Goal: Communication & Community: Answer question/provide support

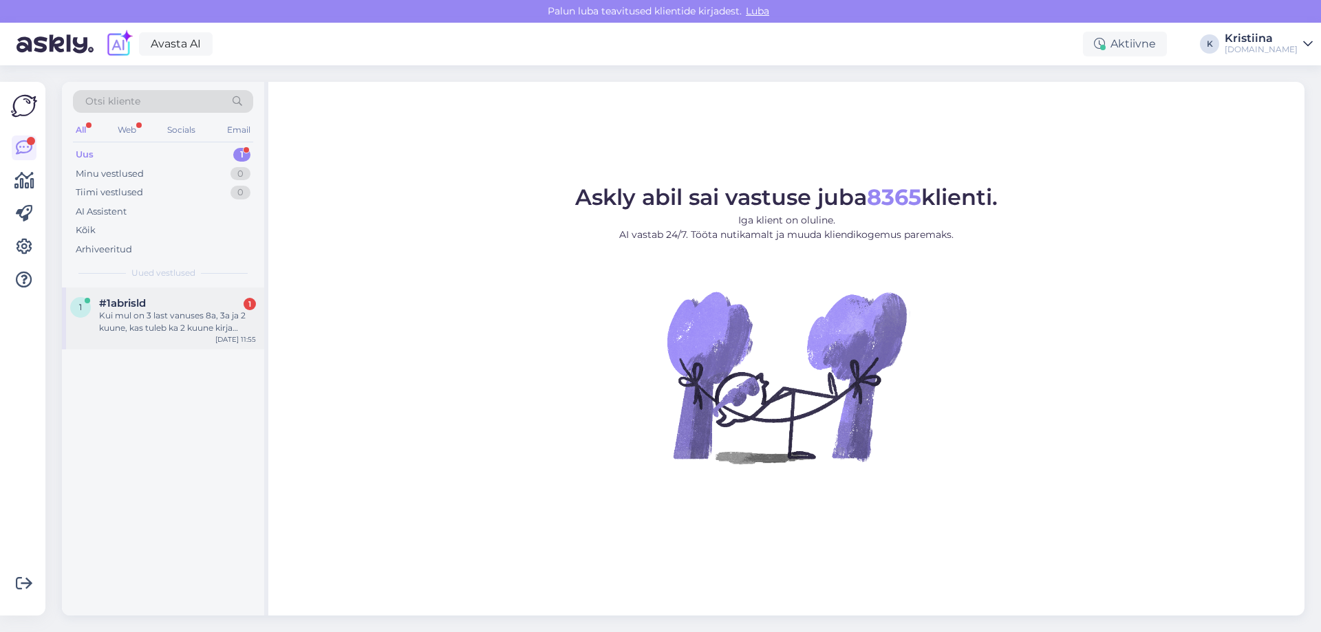
click at [148, 304] on div "#1abrisld 1" at bounding box center [177, 303] width 157 height 12
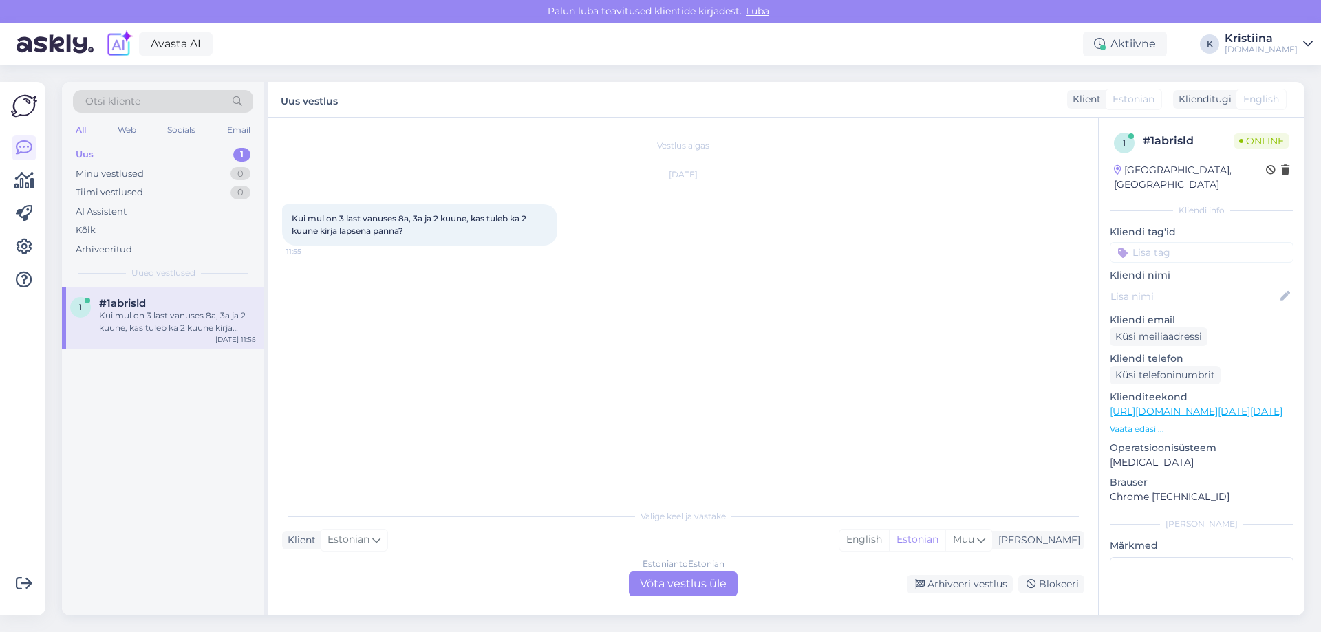
click at [560, 367] on div "Vestlus algas [DATE] Kui mul on 3 last vanuses 8a, 3a ja 2 kuune, kas tuleb ka …" at bounding box center [689, 310] width 815 height 359
drag, startPoint x: 677, startPoint y: 579, endPoint x: 658, endPoint y: 578, distance: 18.6
click at [675, 579] on div "Estonian to Estonian Võta vestlus üle" at bounding box center [683, 584] width 109 height 25
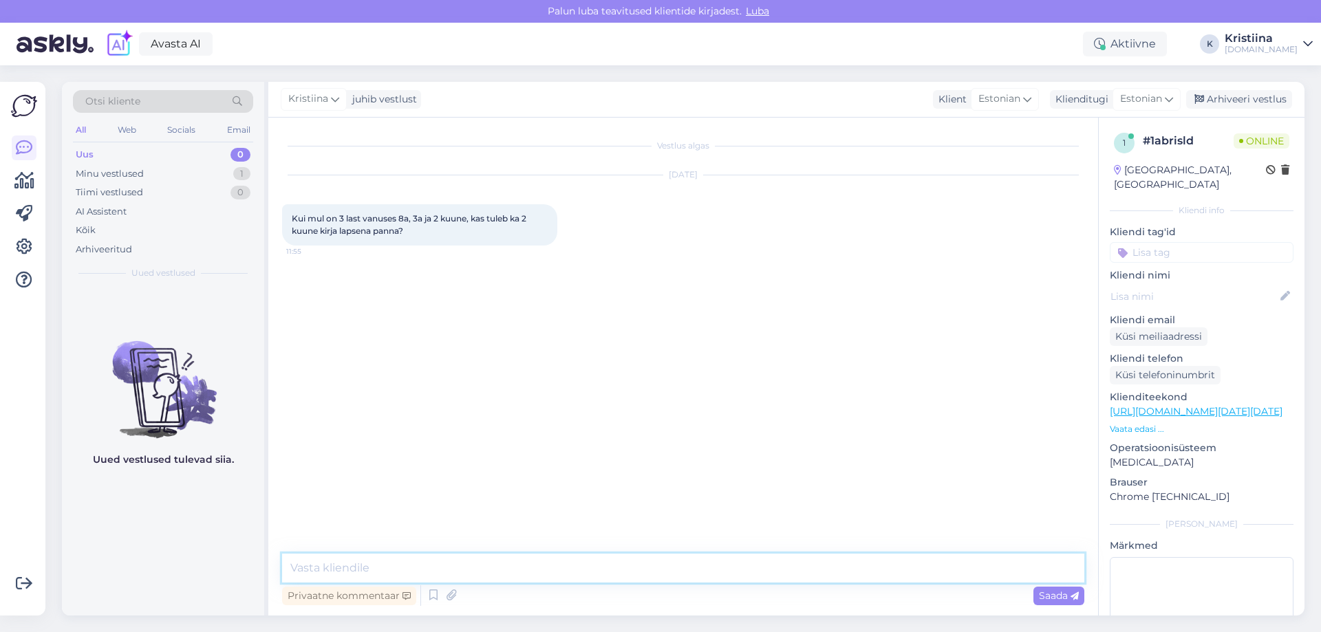
click at [425, 562] on textarea at bounding box center [683, 568] width 802 height 29
type textarea "Tere"
click at [1143, 423] on p "Vaata edasi ..." at bounding box center [1202, 429] width 184 height 12
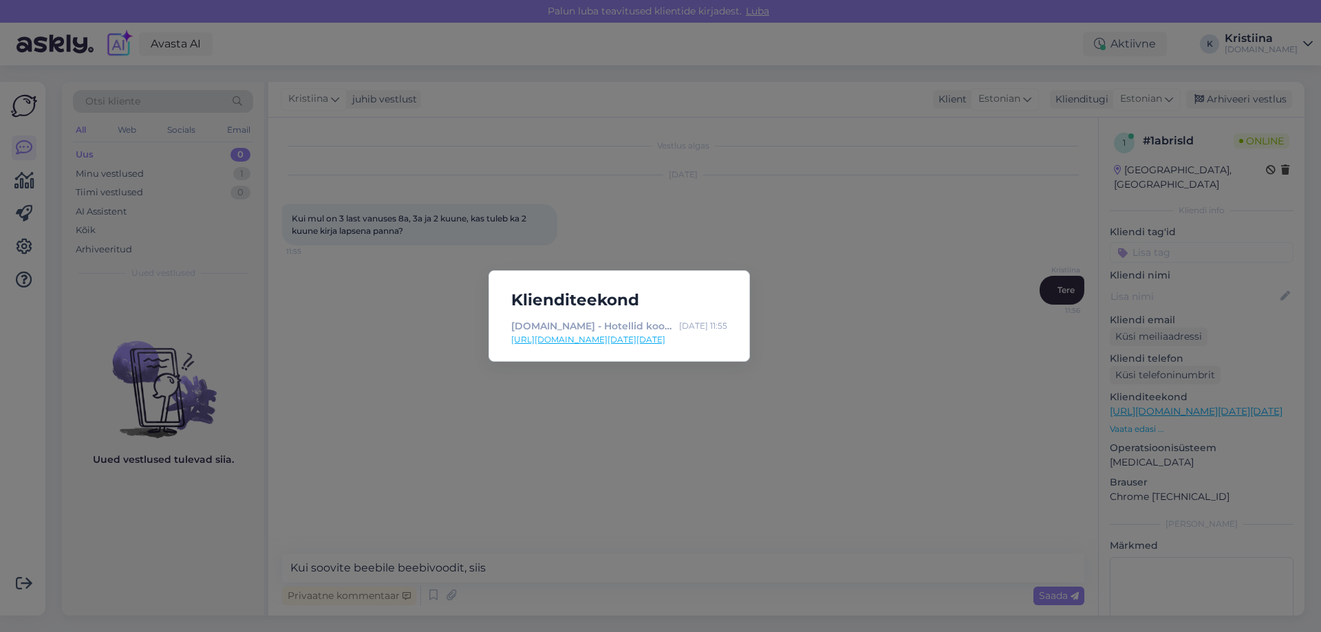
click at [665, 339] on link "[URL][DOMAIN_NAME][DATE][DATE]" at bounding box center [619, 340] width 216 height 12
click at [610, 419] on div "Klienditeekond [DOMAIN_NAME] - Hotellid koos võluvate lisavõimalustega [DATE] 1…" at bounding box center [660, 316] width 1321 height 632
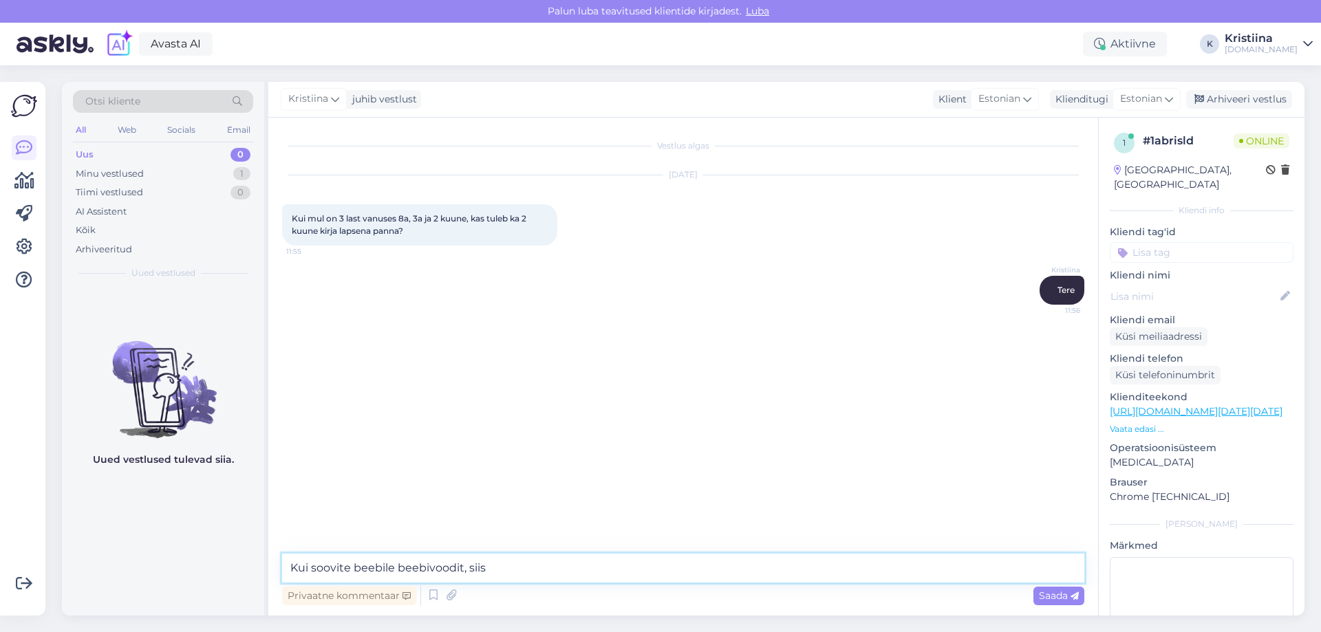
click at [511, 558] on textarea "Kui soovite beebile beebivoodit, siis" at bounding box center [683, 568] width 802 height 29
click at [636, 565] on textarea "Kui soovite beebile beebivoodit, siis märkige beebi ööbijaks (1a) ja juhul" at bounding box center [683, 568] width 802 height 29
click at [987, 575] on textarea "Kui soovite beebile beebivoodit, siis märkige beebi ööbijaks (1a), sellisel juh…" at bounding box center [683, 568] width 802 height 29
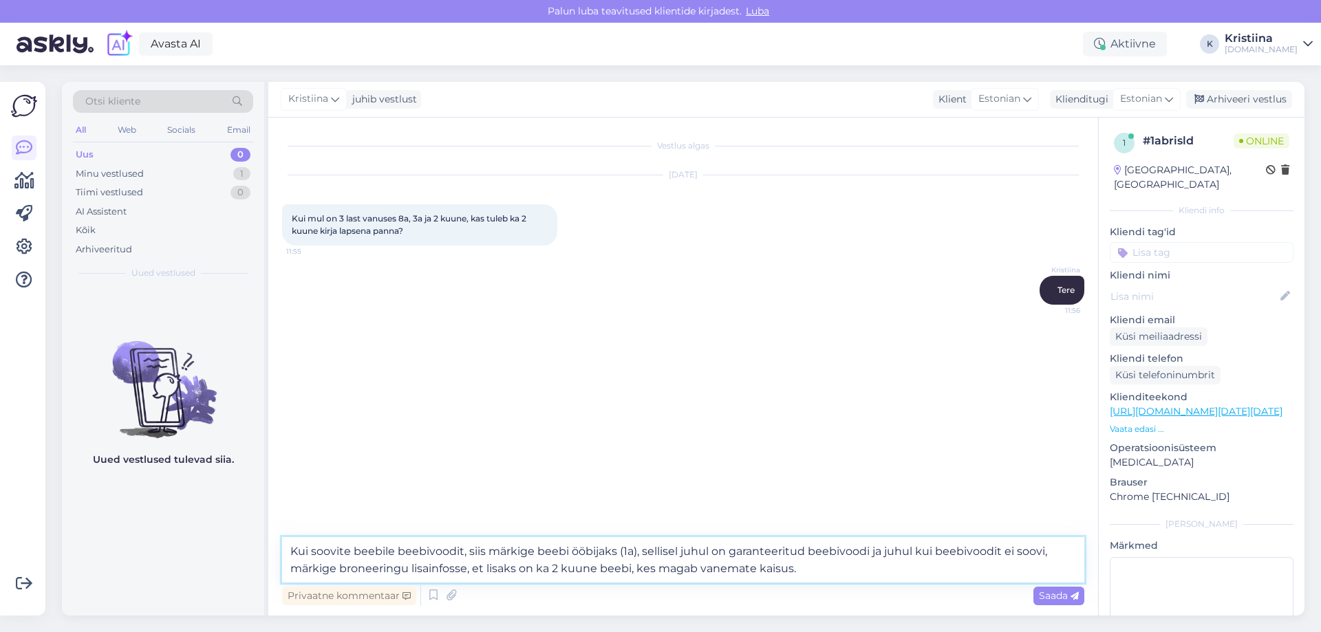
type textarea "Kui soovite beebile beebivoodit, siis märkige beebi ööbijaks (1a), sellisel juh…"
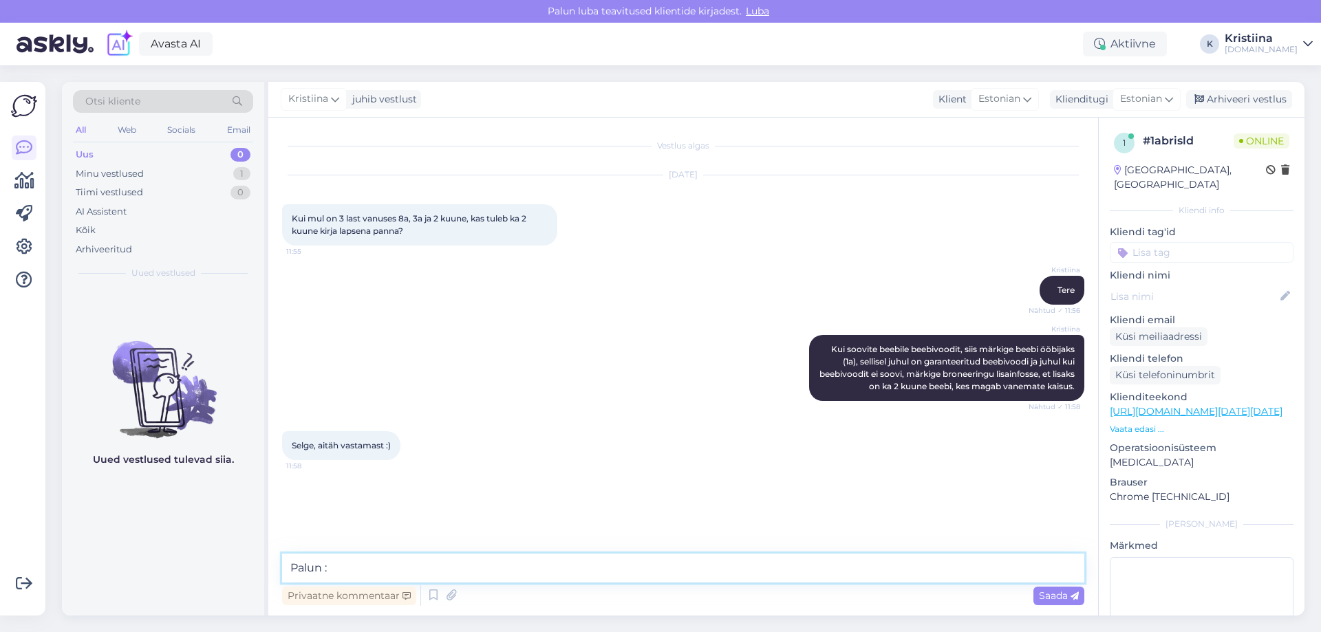
type textarea "Palun :)"
click at [1245, 97] on div "Arhiveeri vestlus" at bounding box center [1240, 99] width 106 height 19
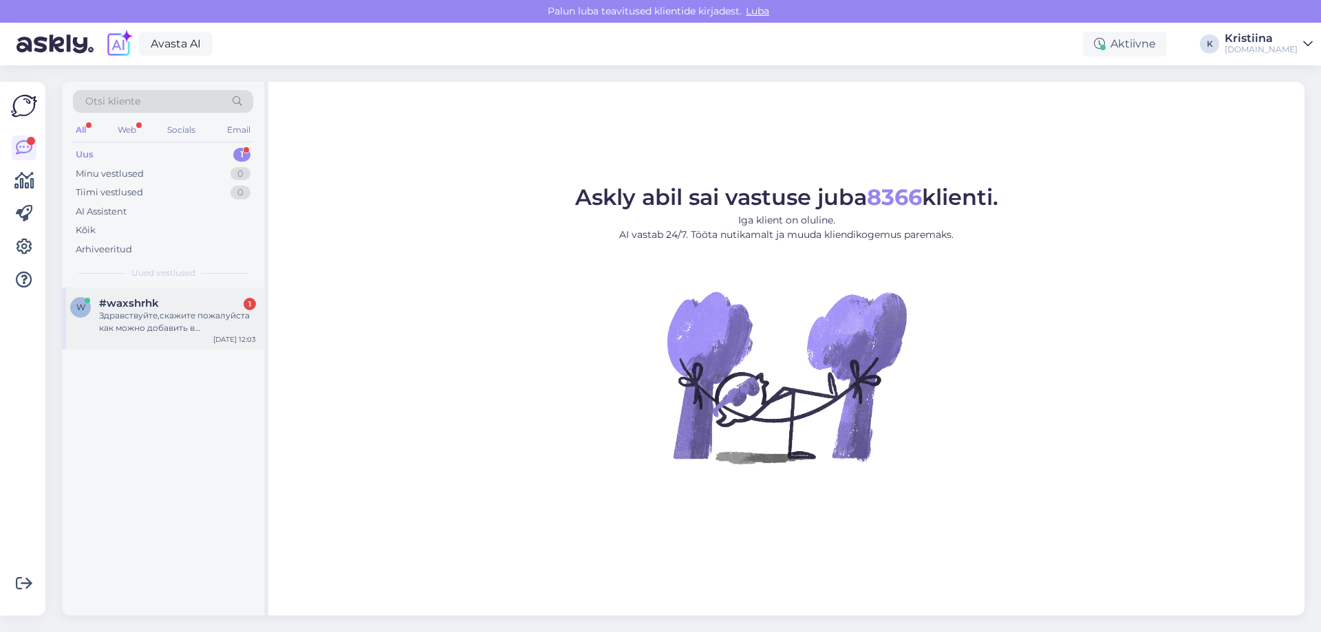
click at [176, 309] on div "#waxshrhk 1" at bounding box center [177, 303] width 157 height 12
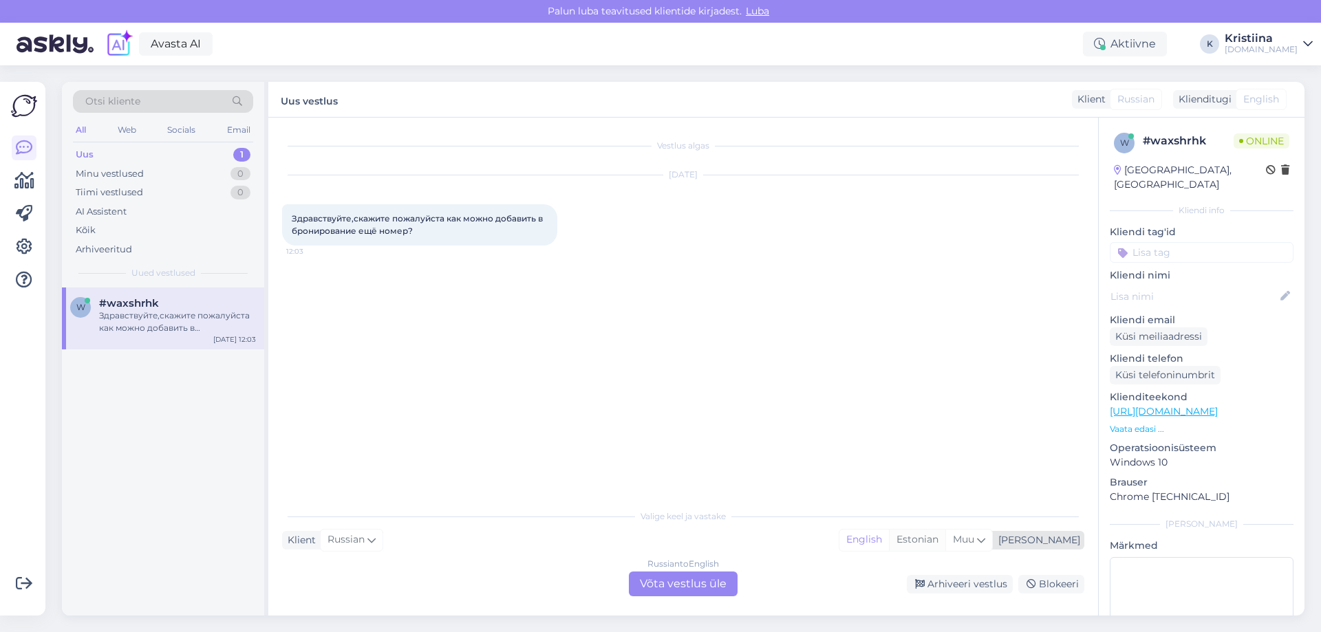
click at [946, 544] on div "Estonian" at bounding box center [917, 540] width 56 height 21
click at [655, 593] on div "Russian to Estonian Võta vestlus üle" at bounding box center [683, 584] width 109 height 25
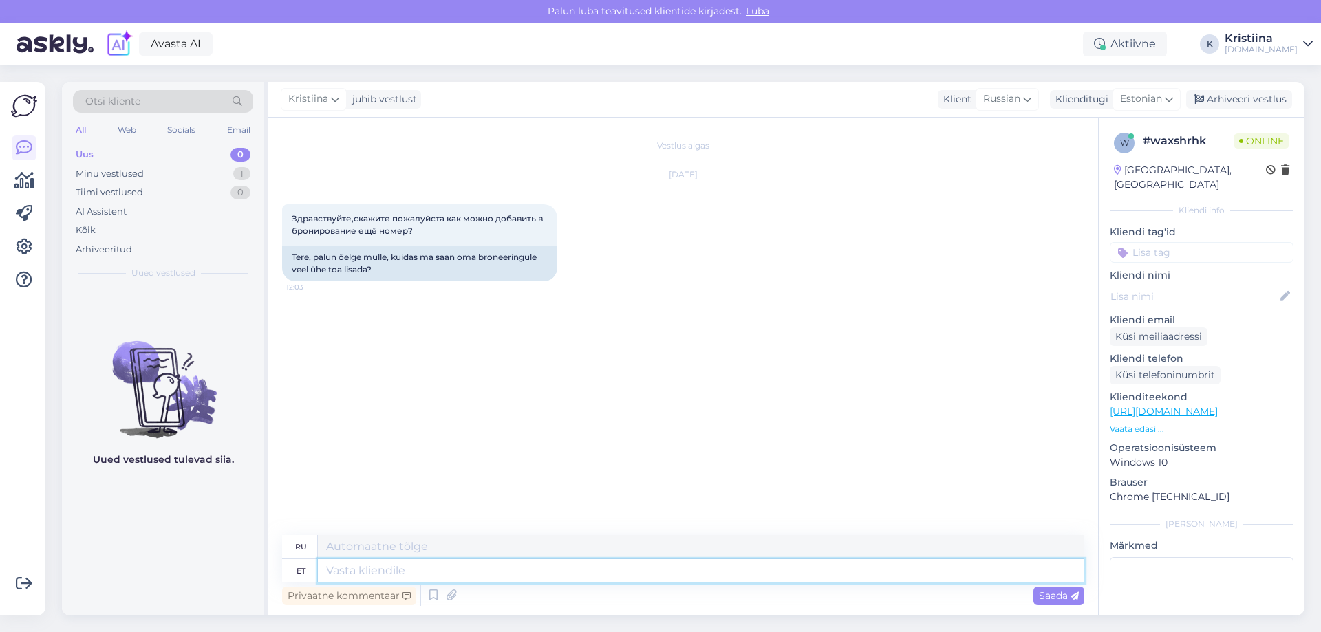
click at [477, 561] on textarea at bounding box center [701, 571] width 767 height 23
click at [454, 568] on textarea at bounding box center [701, 571] width 767 height 23
type textarea "Tere"
type textarea "Привет"
type textarea "Tere päevast."
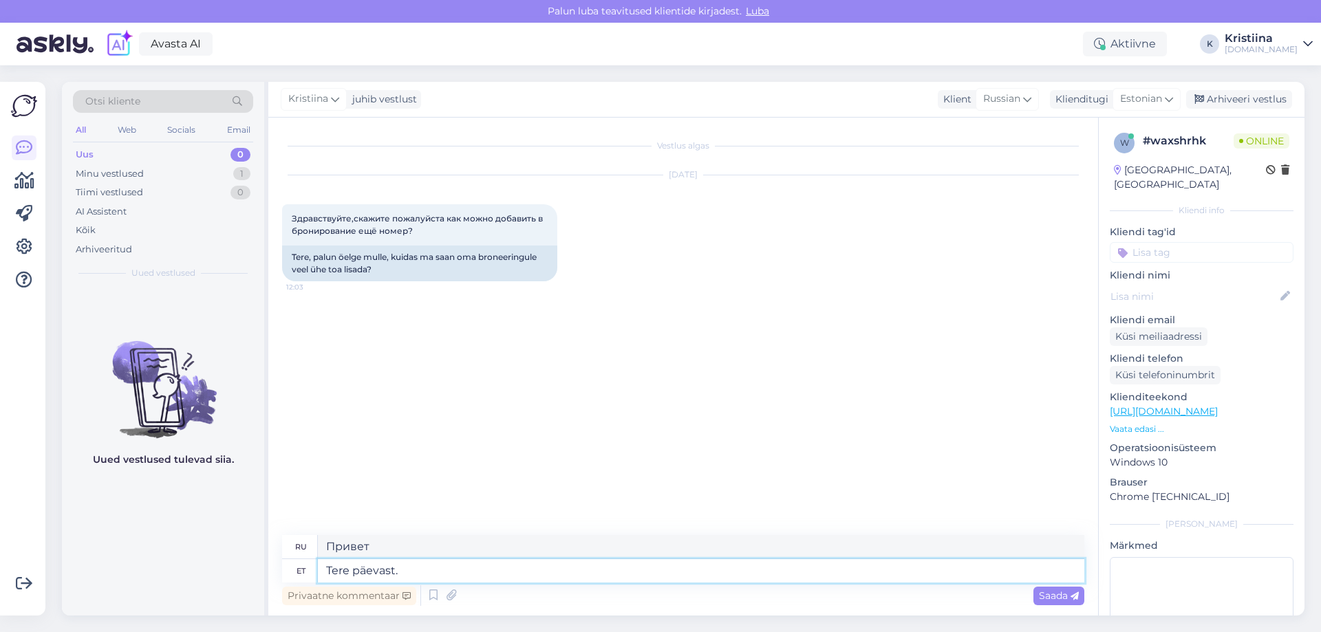
type textarea "Добрый день."
type textarea "Tere päevast. Kas Teil on j"
type textarea "Добрый день. У вас есть"
type textarea "Tere päevast. Kas Teil on juba"
type textarea "Добрый день. У вас уже есть?"
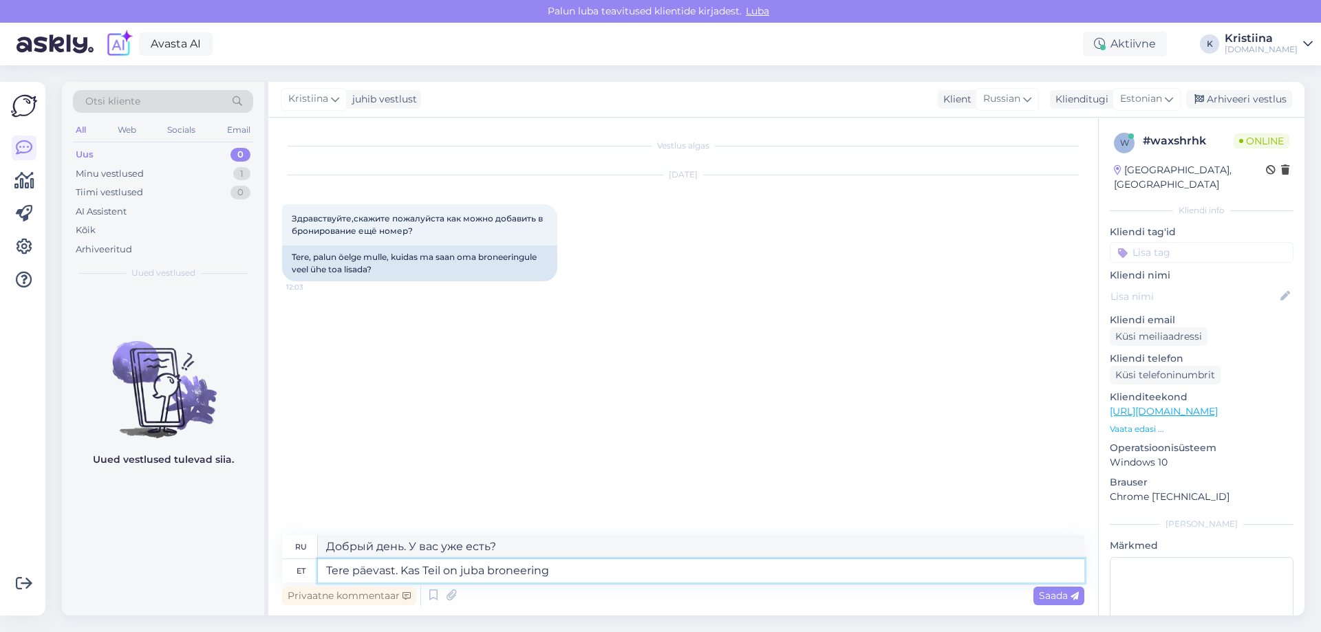
type textarea "Tere päevast. Kas Teil on juba broneering"
type textarea "Добрый день. Вы уже забронировали столик?"
type textarea "Tere päevast. Kas Teil on juba broneering vormistatud?"
click at [646, 569] on textarea "Tere päevast. Kas Teil on juba broneering vormistatud?" at bounding box center [701, 571] width 767 height 23
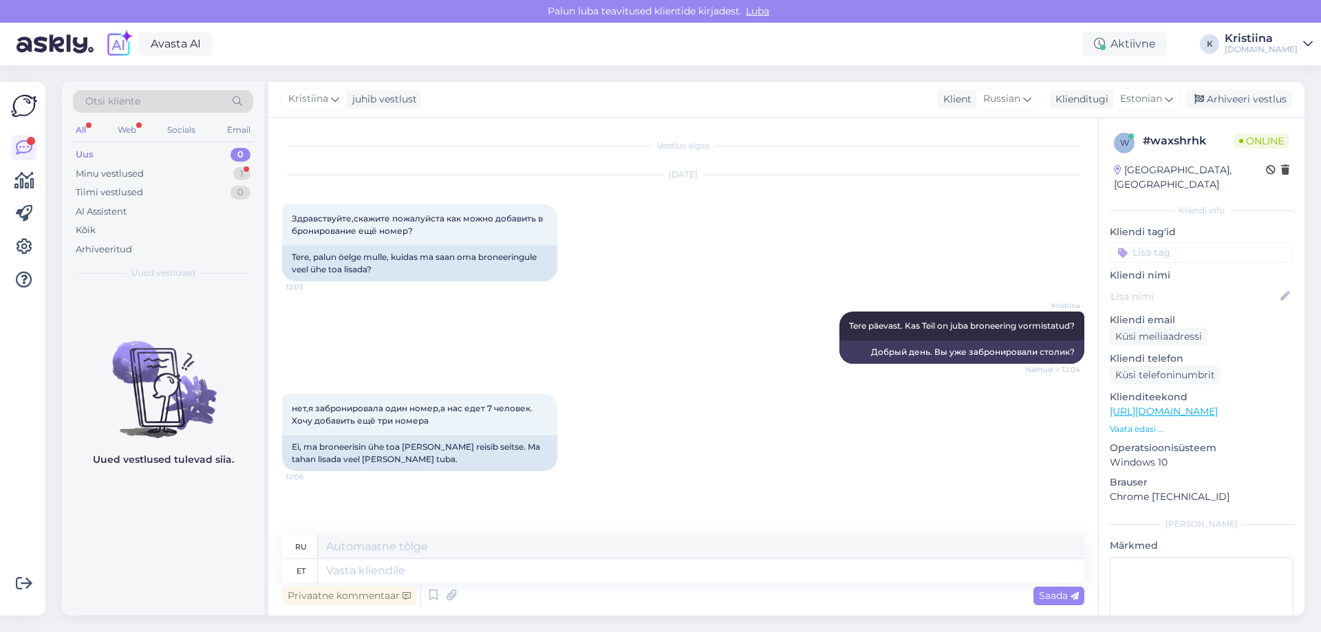
click at [617, 385] on div "нет,я забронировала один номер,а нас едет 7 человек. Хочу добавить ещё три номе…" at bounding box center [683, 432] width 802 height 107
click at [367, 571] on textarea at bounding box center [701, 571] width 767 height 23
click at [371, 570] on textarea at bounding box center [701, 571] width 767 height 23
type textarea "Sellisel"
type textarea "Таким образом"
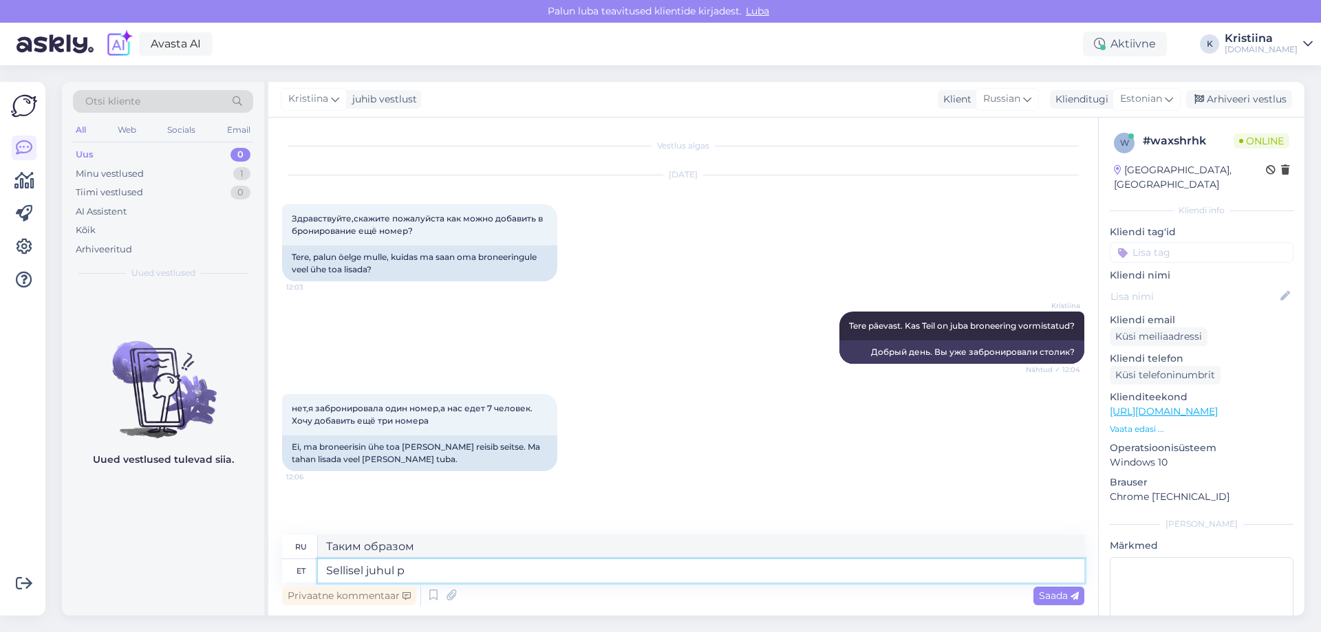
type textarea "Sellisel juhul pe"
type textarea "В этом случае"
type textarea "Sellisel juhul peaksite"
type textarea "В этом случае вам следует"
type textarea "Sellisel juhul peaksite vormistaa"
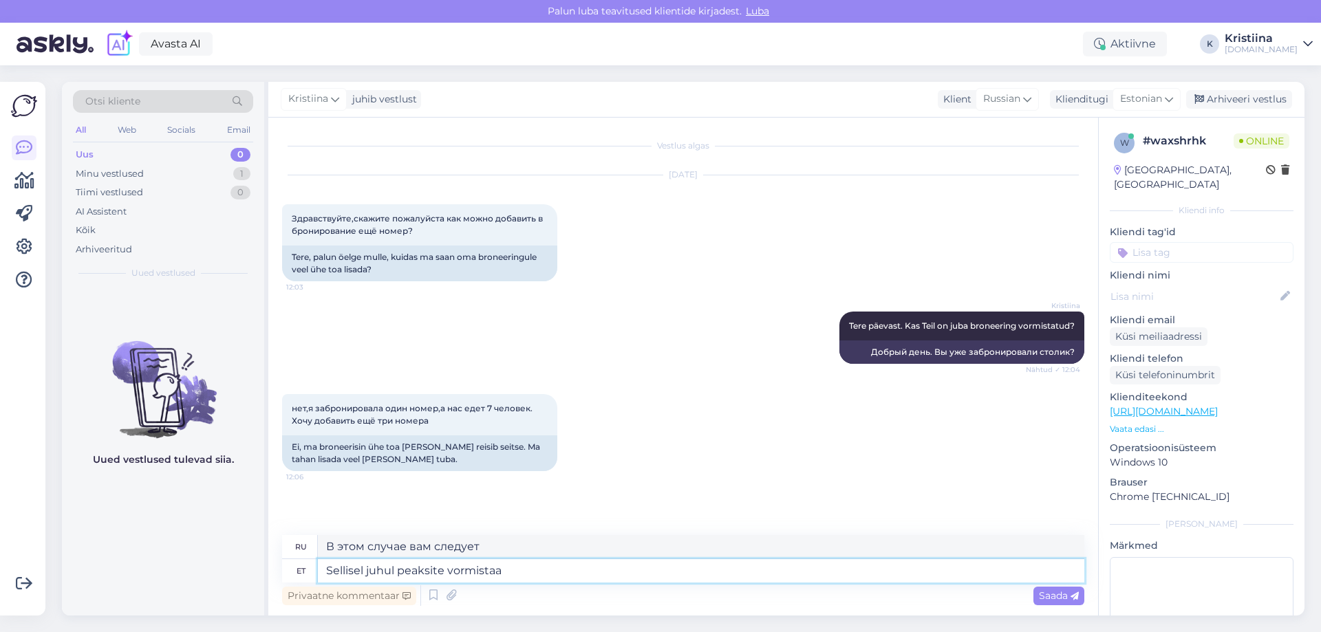
type textarea "В этом случае вам следует формализовать"
type textarea "Sellisel juhul peaksite vormistama uu"
type textarea "В этом случае вам следует создать новый"
type textarea "Sellisel juhul peaksite vormistama uue eraldi b"
type textarea "В этом случае вам следует создать новый отдельный"
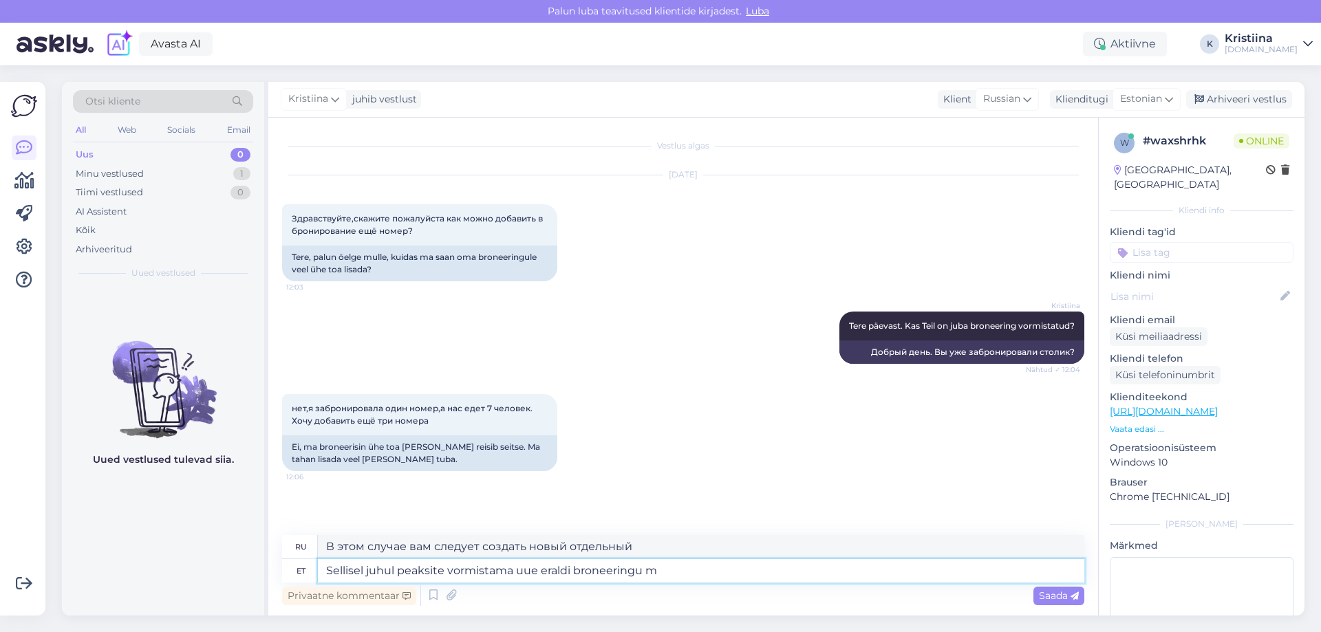
type textarea "Sellisel juhul peaksite vormistama uue eraldi broneeringu me"
type textarea "В этом случае вам следует сделать новое отдельное бронирование."
type textarea "Sellisel juhul peaksite vormistama uue eraldi broneeringu meie v"
type textarea "В этом случае вам следует оформить у нас новое отдельное бронирование."
type textarea "Sellisel juhul peaksite vormistama uue eraldi broneeringu meie veebi"
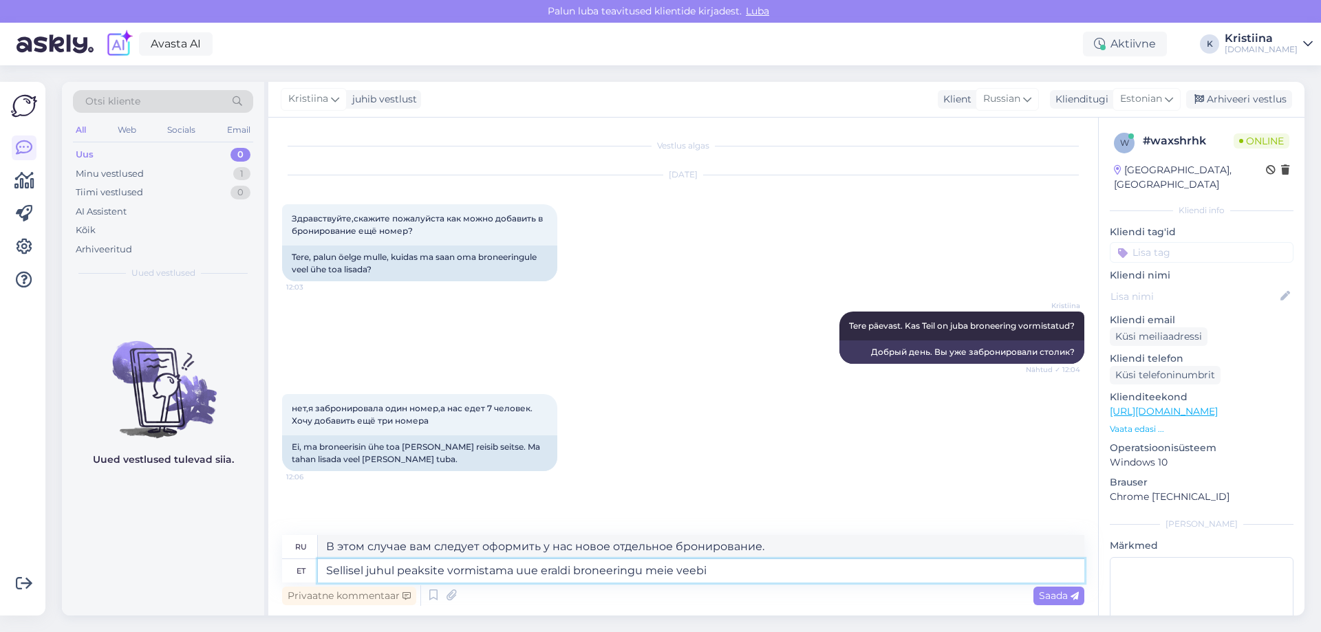
type textarea "В этом случае вам следует оформить новое отдельное бронирование на нашем сайте."
type textarea "Sellisel juhul peaksite vormistama uue eraldi broneeringu meie veebilehelt ning…"
type textarea "В этом случае вам следует сделать новое отдельное бронирование на нашем сайте и"
type textarea "Sellisel juhul peaksite vormistama uue eraldi broneeringu meie veebilehelt ning…"
type textarea "В этом случае вам следует сделать новый отдельный заказ на нашем сайте и написа…"
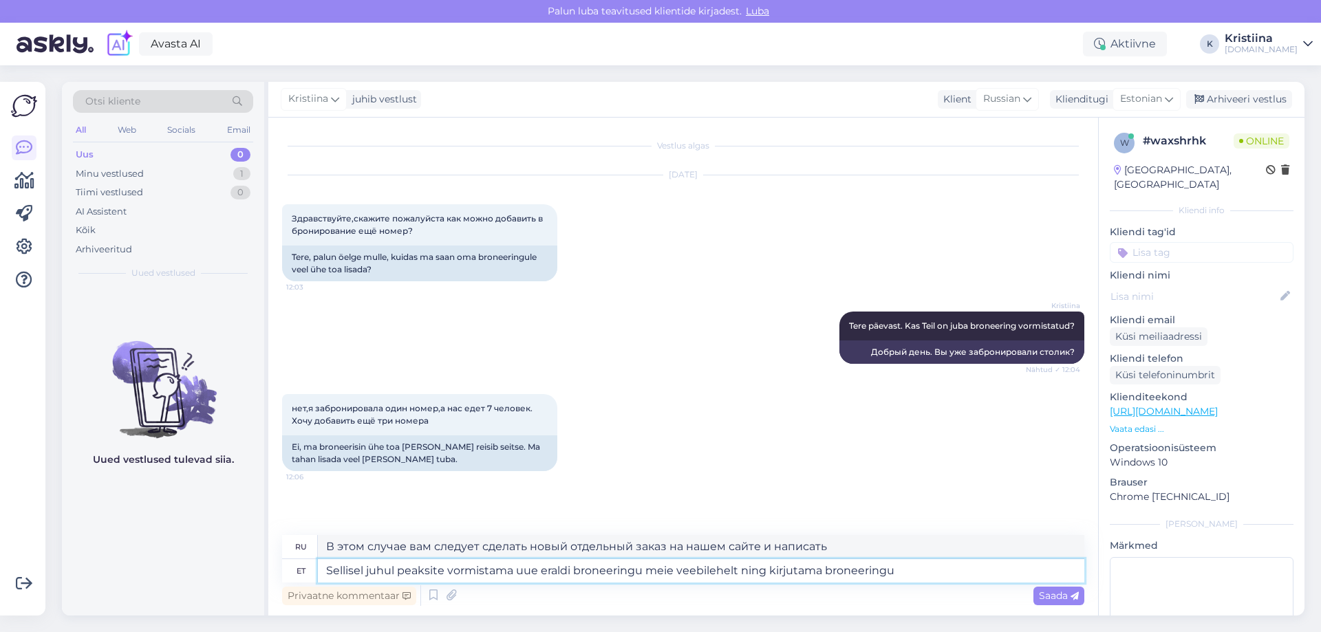
type textarea "Sellisel juhul peaksite vormistama uue eraldi broneeringu meie veebilehelt ning…"
type textarea "В этом случае вам необходимо сделать новое отдельное бронирование на нашем сайт…"
type textarea "Sellisel juhul peaksite vormistama uue eraldi broneeringu meie veebilehelt ning…"
type textarea "В этом случае вам необходимо сделать новое отдельное бронирование на нашем сайт…"
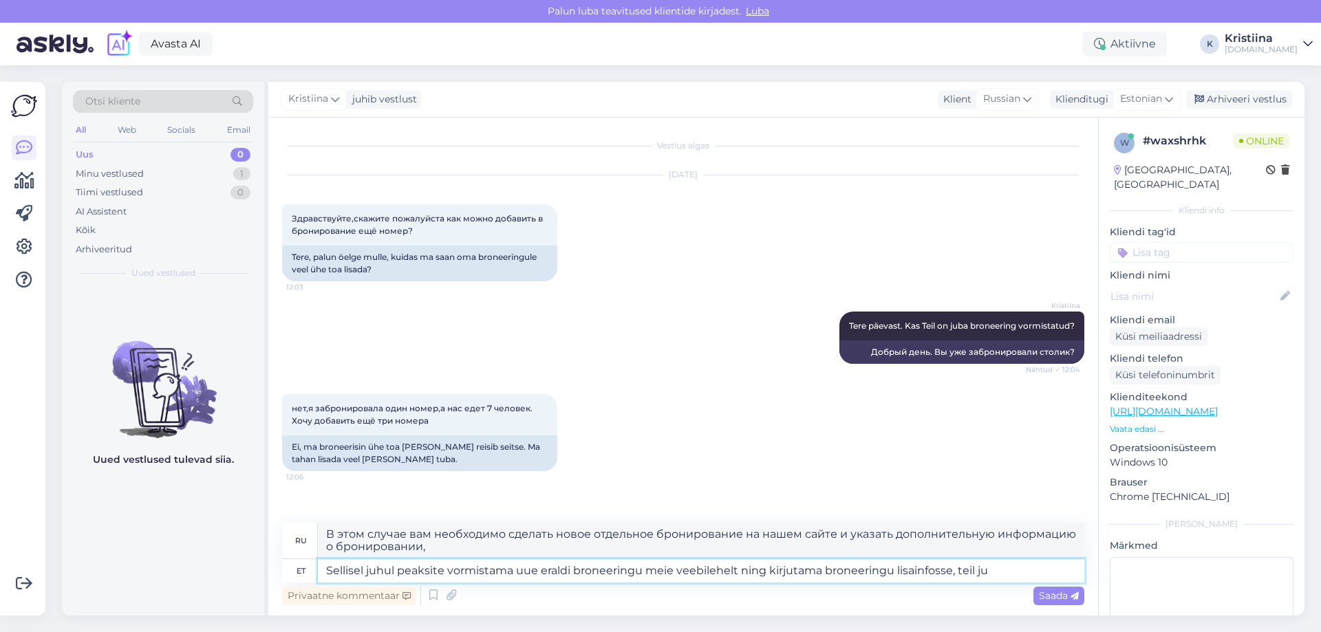
type textarea "Sellisel juhul peaksite vormistama uue eraldi broneeringu meie veebilehelt ning…"
type textarea "В этом случае вам необходимо сделать новое отдельное бронирование на нашем сайт…"
type textarea "Sellisel juhul peaksite vormistama uue eraldi broneeringu meie veebilehelt ning…"
type textarea "В этом случае вам необходимо сделать новое отдельное бронирование на нашем сайт…"
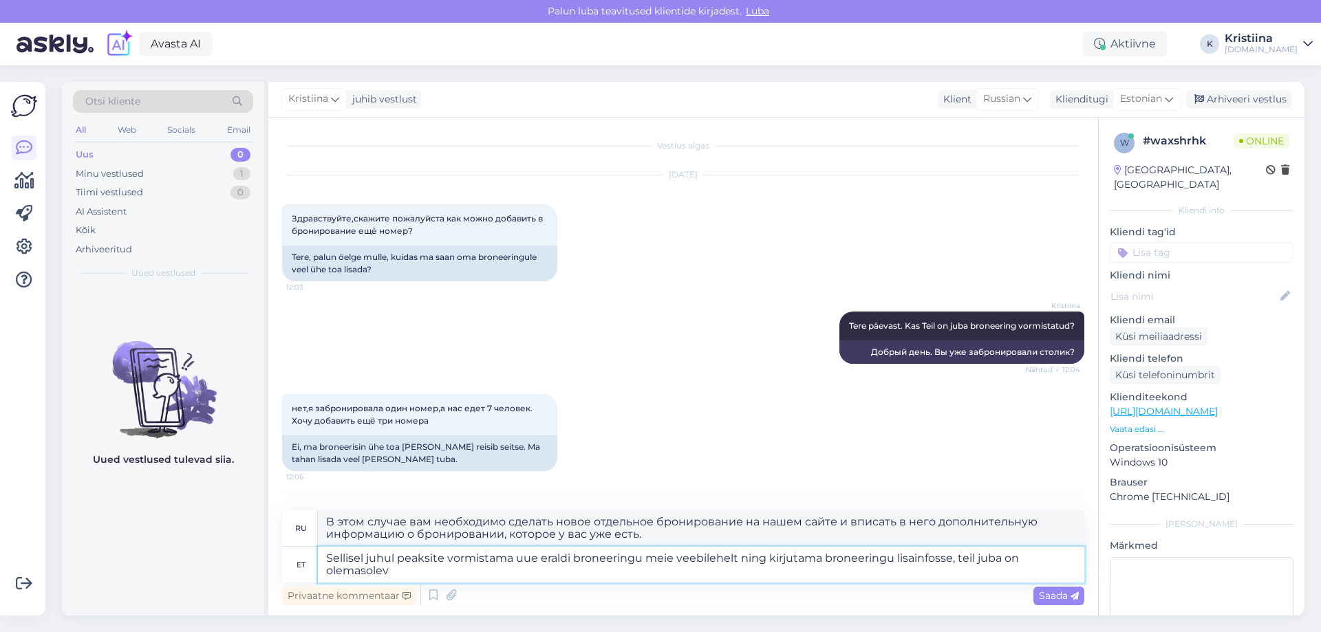
type textarea "Sellisel juhul peaksite vormistama uue eraldi broneeringu meie veebilehelt ning…"
type textarea "В этом случае Вам необходимо оформить новое отдельное бронирование на нашем сай…"
type textarea "Sellisel juhul peaksite vormistama uue eraldi broneeringu meie veebilehelt ning…"
type textarea "В этом случае вам необходимо сделать новое отдельное бронирование на нашем сайт…"
type textarea "Sellisel juhul peaksite vormistama uue eraldi broneeringu meie veebilehelt ning…"
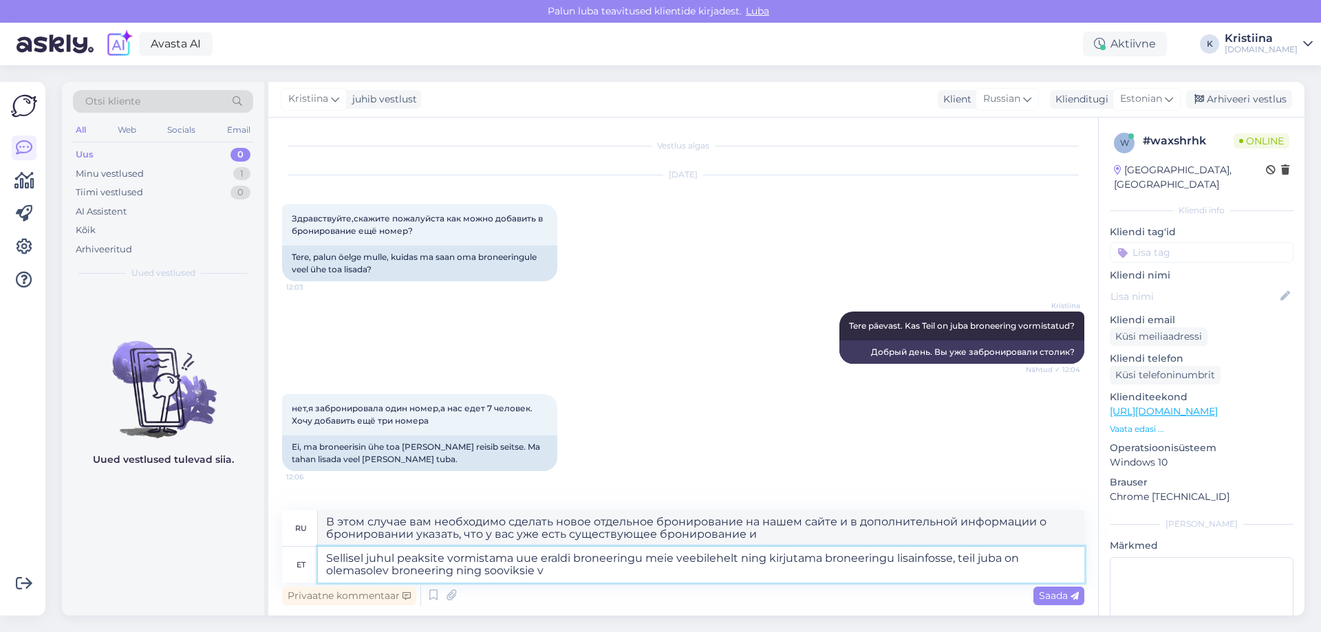
type textarea "В этом случае вам необходимо оформить новое отдельное бронирование на нашем сай…"
type textarea "Sellisel juhul peaksite vormistama uue eraldi broneeringu meie veebilehelt ning…"
type textarea "В этом случае вам следует оформить новое отдельное бронирование на нашем сайте …"
type textarea "Sellisel juhul peaksite vormistama uue eraldi broneeringu meie veebilehelt ning…"
type textarea "В этом случае вам следует оформить новое отдельное бронирование на нашем сайте …"
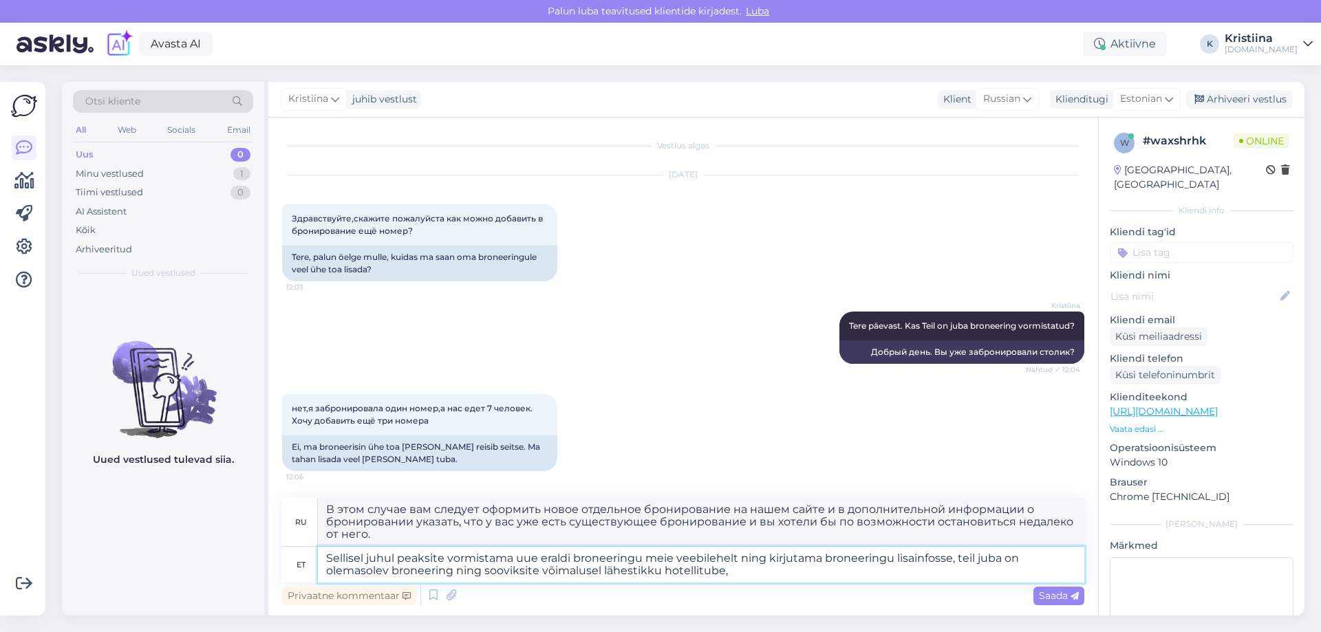
type textarea "Sellisel juhul peaksite vormistama uue eraldi broneeringu meie veebilehelt ning…"
type textarea "В этом случае вам следует сделать новое отдельное бронирование на нашем сайте и…"
type textarea "Sellisel juhul peaksite vormistama uue eraldi broneeringu meie veebilehelt ning…"
type textarea "В этом случае вам следует сделать новое отдельное бронирование на нашем сайте и…"
type textarea "Sellisel juhul peaksite vormistama uue eraldi broneeringu meie veebilehelt ning…"
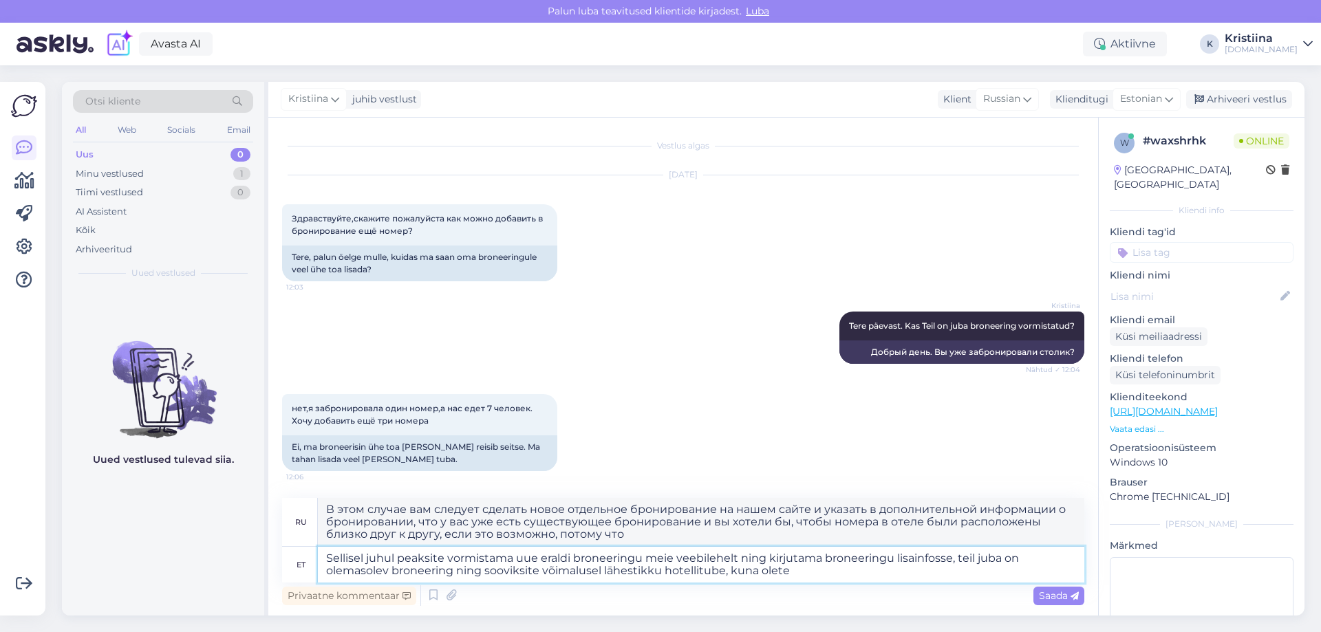
type textarea "В этом случае вам следует сделать новое отдельное бронирование на нашем сайте и…"
type textarea "Sellisel juhul peaksite vormistama uue eraldi broneeringu meie veebilehelt ning…"
type textarea "В этом случае вам следует оформить новое отдельное бронирование на нашем сайте …"
type textarea "Sellisel juhul peaksite vormistama uue eraldi broneeringu meie veebilehelt ning…"
type textarea "В этом случае вам следует оформить новое отдельное бронирование на нашем сайте …"
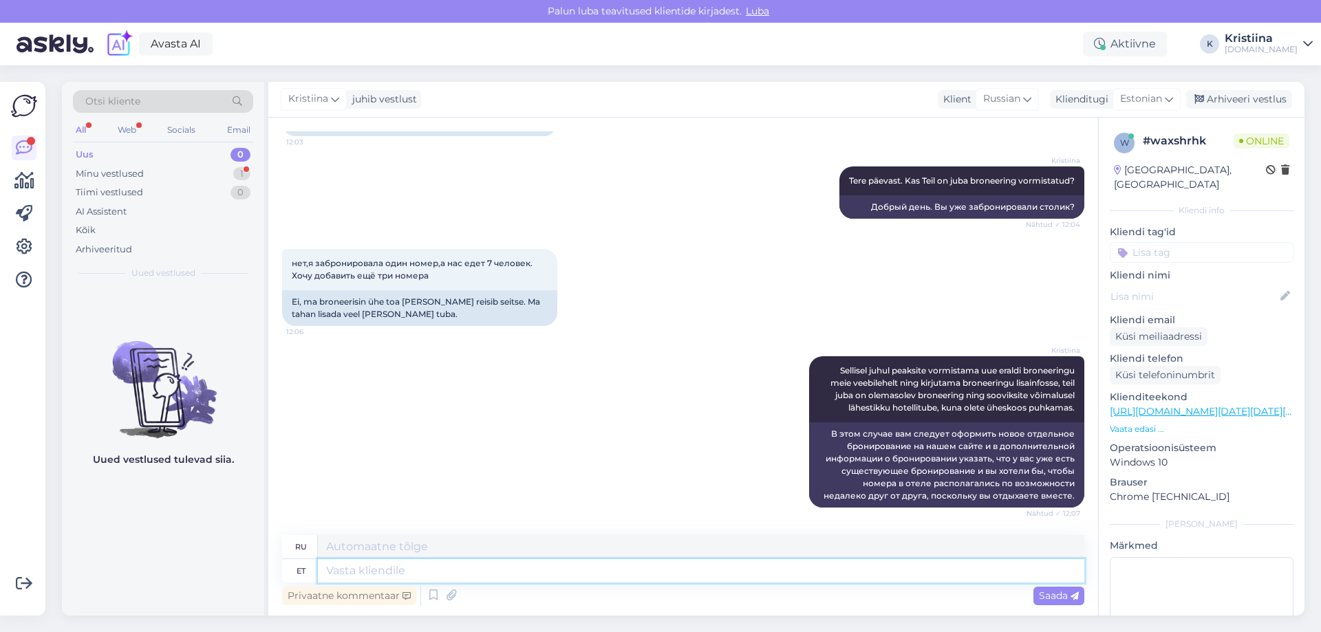
scroll to position [253, 0]
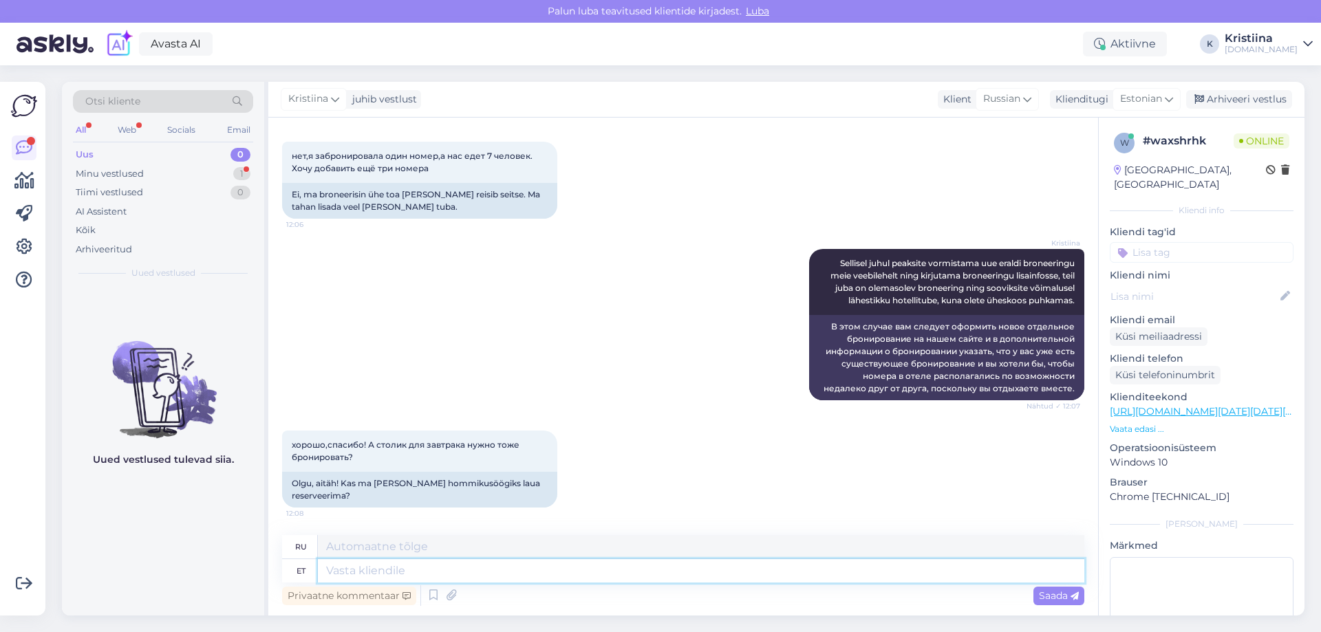
click at [368, 573] on textarea at bounding box center [701, 571] width 767 height 23
click at [1133, 423] on p "Vaata edasi ..." at bounding box center [1202, 429] width 184 height 12
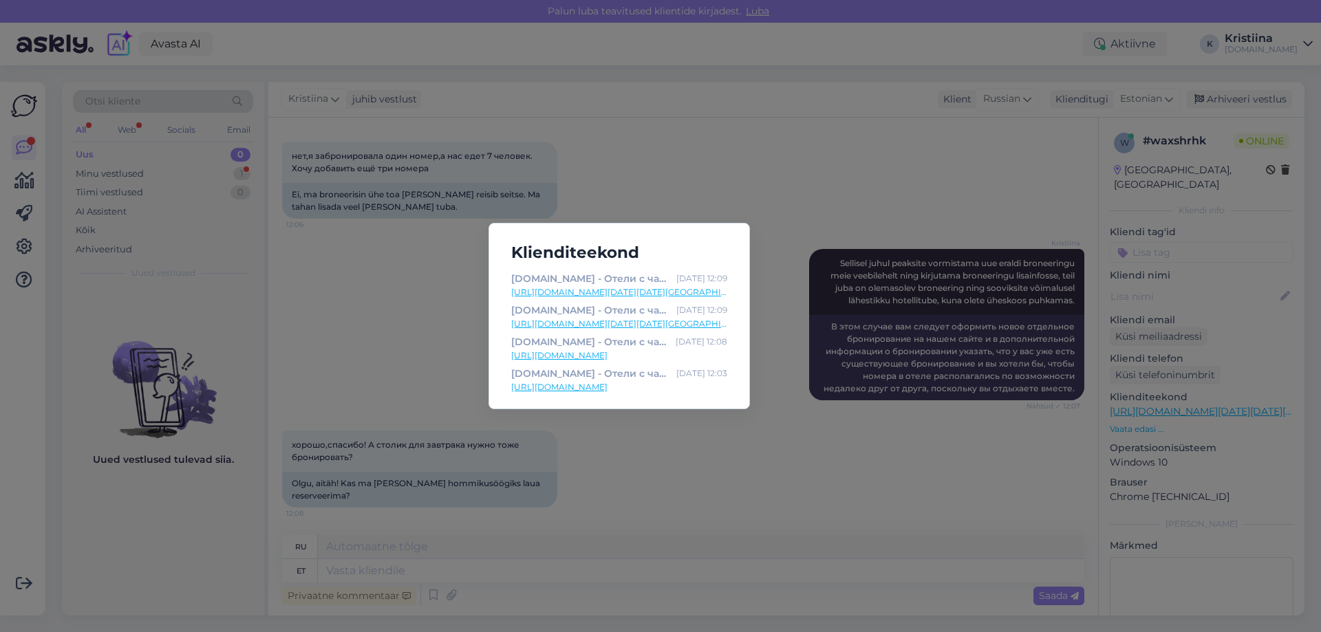
click at [858, 487] on div "Klienditeekond HOOKUSBOOKUS.COM - Отели с чарующими дополнениями Oct 15 12:09 h…" at bounding box center [660, 316] width 1321 height 632
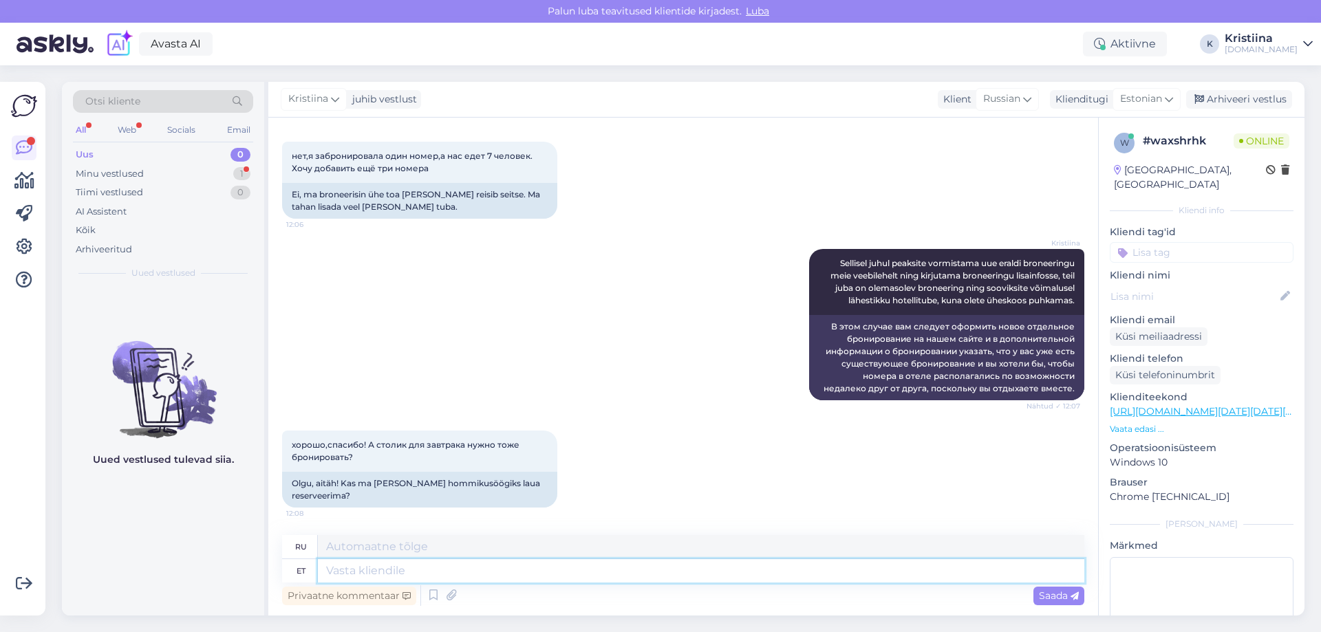
click at [454, 577] on textarea at bounding box center [701, 571] width 767 height 23
type textarea "Ei, ho"
type textarea "Нет,"
type textarea "Ei, hommikusöögiks pole"
type textarea "Нет, не на завтрак."
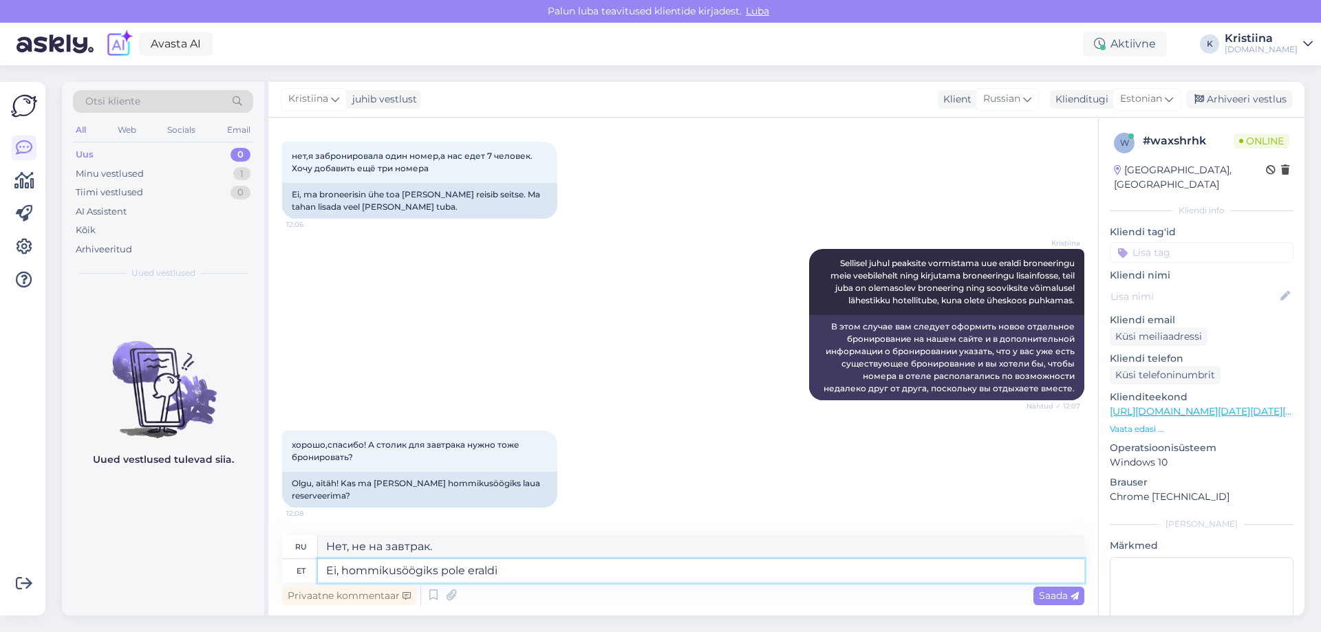
type textarea "Ei, hommikusöögiks pole eraldi"
type textarea "Нет, отдельного завтрака нет."
type textarea "Ei, hommikusöögiks pole eraldi tarvis h"
type textarea "Нет, для завтрака отдельная не нужна."
type textarea "Ei, hommikusöögiks pole eraldi tarvis hommikusöögilauda br"
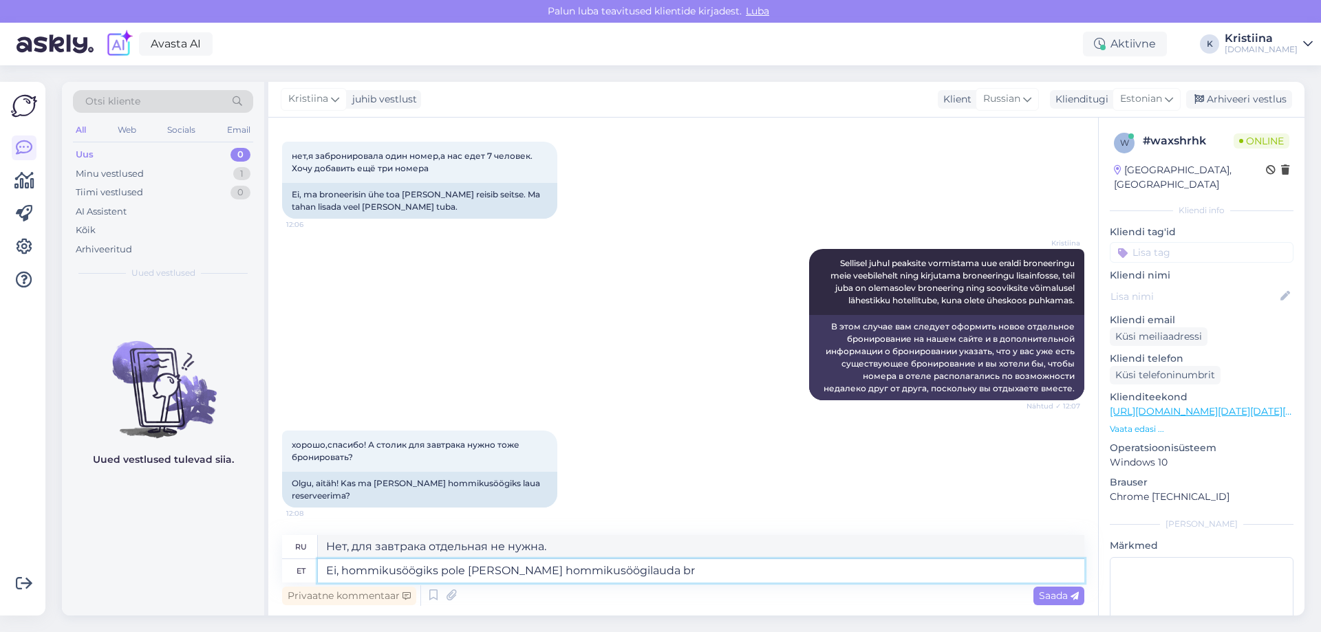
type textarea "Нет, для завтрака вам не нужен отдельный стол."
type textarea "Ei, hommikusöögiks pole eraldi tarvis hommikusöögilauda broneerida."
type textarea "Нет, вам не нужно бронировать отдельный столик для завтрака."
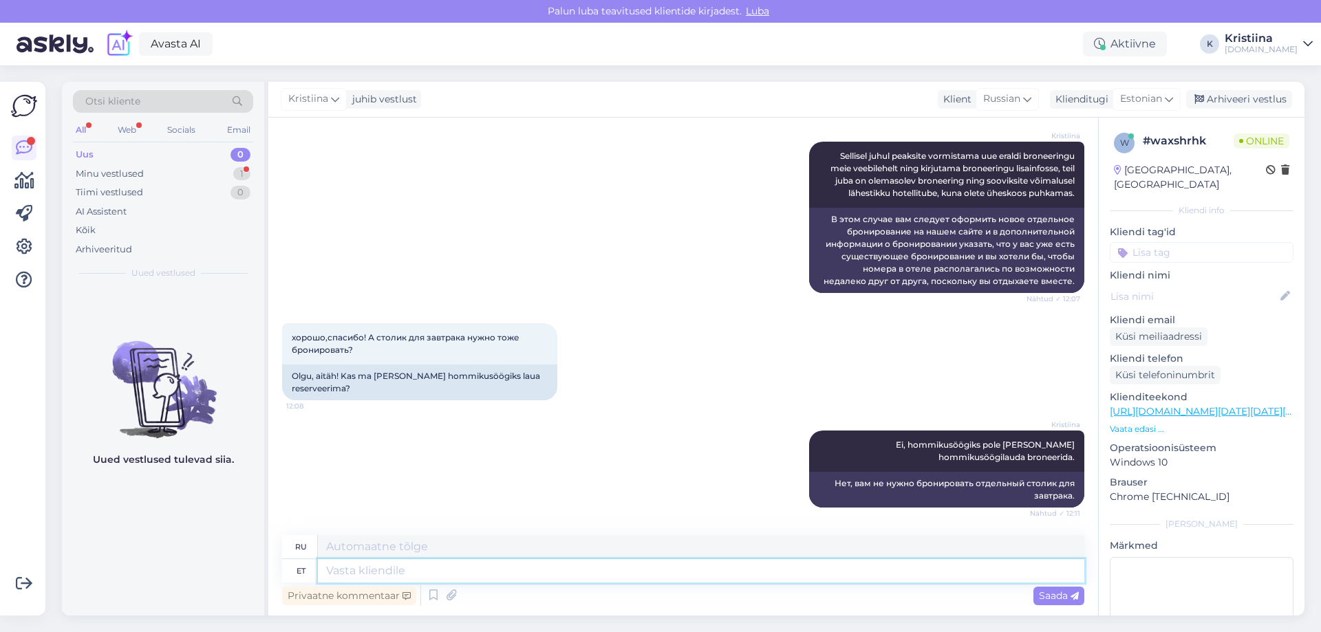
scroll to position [443, 0]
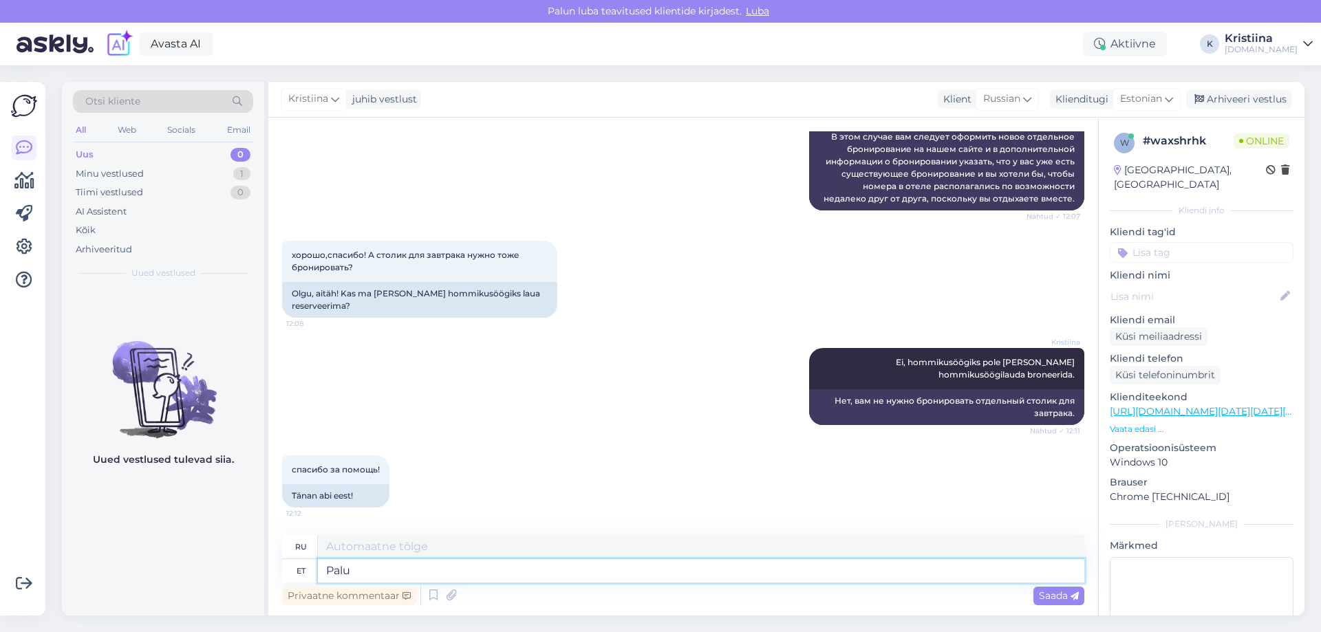
type textarea "Palun"
type textarea "Пожалуйста"
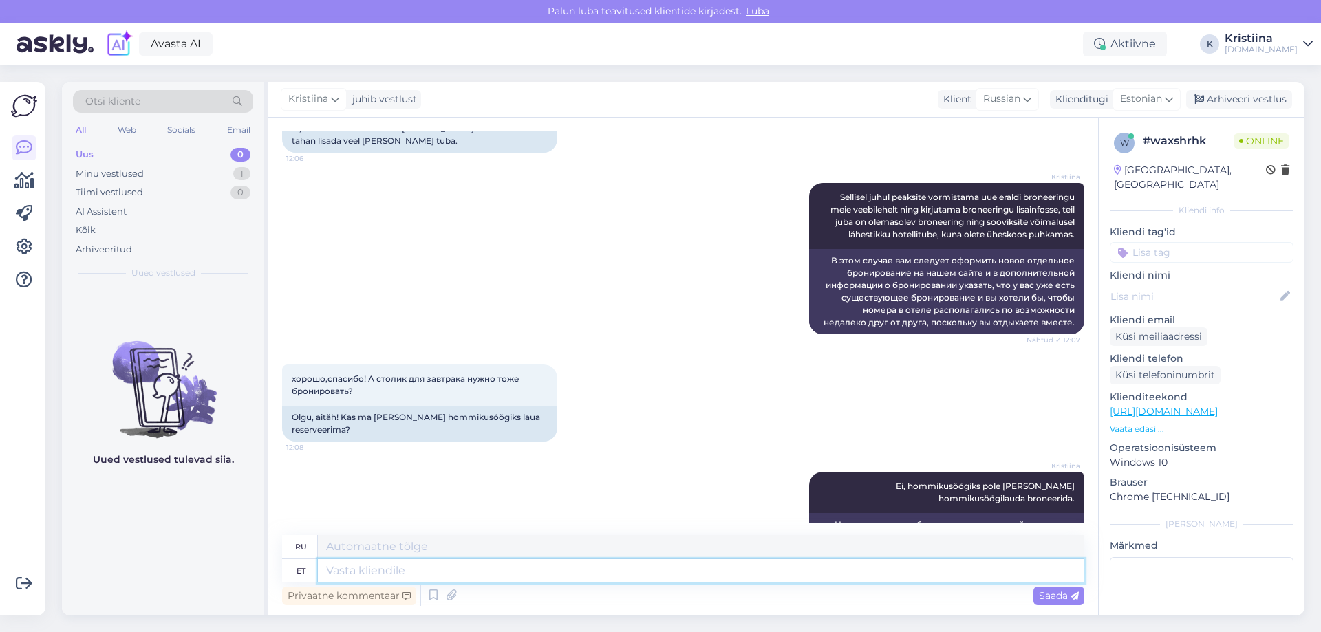
scroll to position [525, 0]
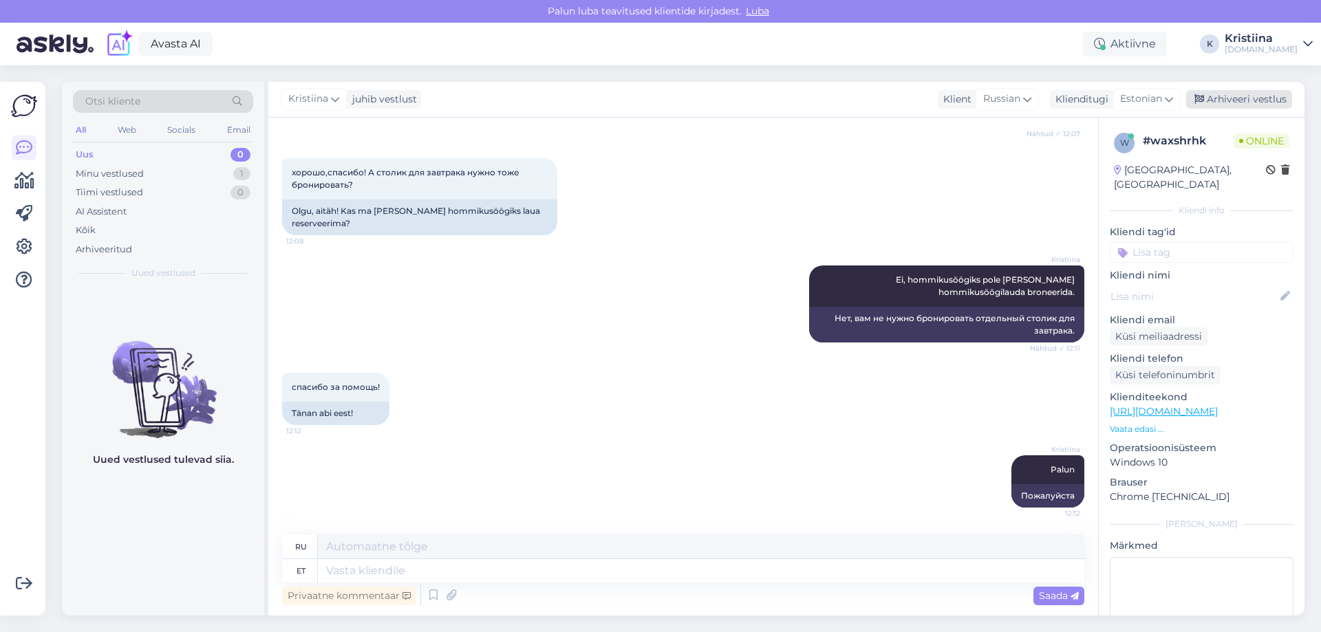
drag, startPoint x: 1251, startPoint y: 94, endPoint x: 1242, endPoint y: 94, distance: 9.0
click at [1250, 94] on div "Arhiveeri vestlus" at bounding box center [1240, 99] width 106 height 19
